Goal: Navigation & Orientation: Understand site structure

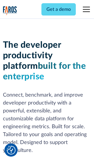
scroll to position [89, 0]
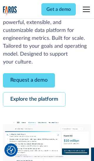
click at [29, 80] on link "Request a demo" at bounding box center [29, 80] width 52 height 14
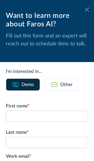
click at [87, 10] on icon at bounding box center [86, 9] width 5 height 4
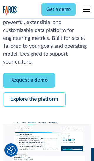
scroll to position [108, 0]
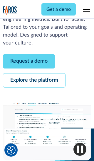
click at [34, 80] on link "Explore the platform" at bounding box center [34, 80] width 62 height 14
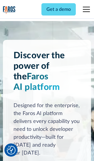
scroll to position [4408, 0]
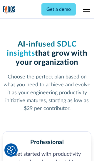
scroll to position [911, 0]
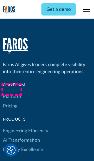
click at [11, 92] on link "Platform" at bounding box center [12, 96] width 18 height 9
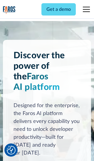
scroll to position [4597, 0]
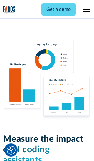
scroll to position [3628, 0]
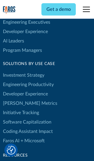
click at [18, 99] on link "[PERSON_NAME] Metrics" at bounding box center [30, 103] width 54 height 9
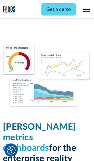
scroll to position [2571, 0]
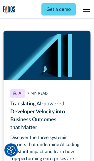
scroll to position [2653, 0]
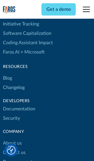
click at [13, 83] on link "Changelog" at bounding box center [14, 87] width 22 height 9
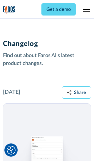
scroll to position [7087, 0]
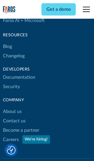
click at [12, 107] on link "About us" at bounding box center [12, 111] width 19 height 9
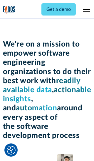
scroll to position [2025, 0]
